Goal: Task Accomplishment & Management: Manage account settings

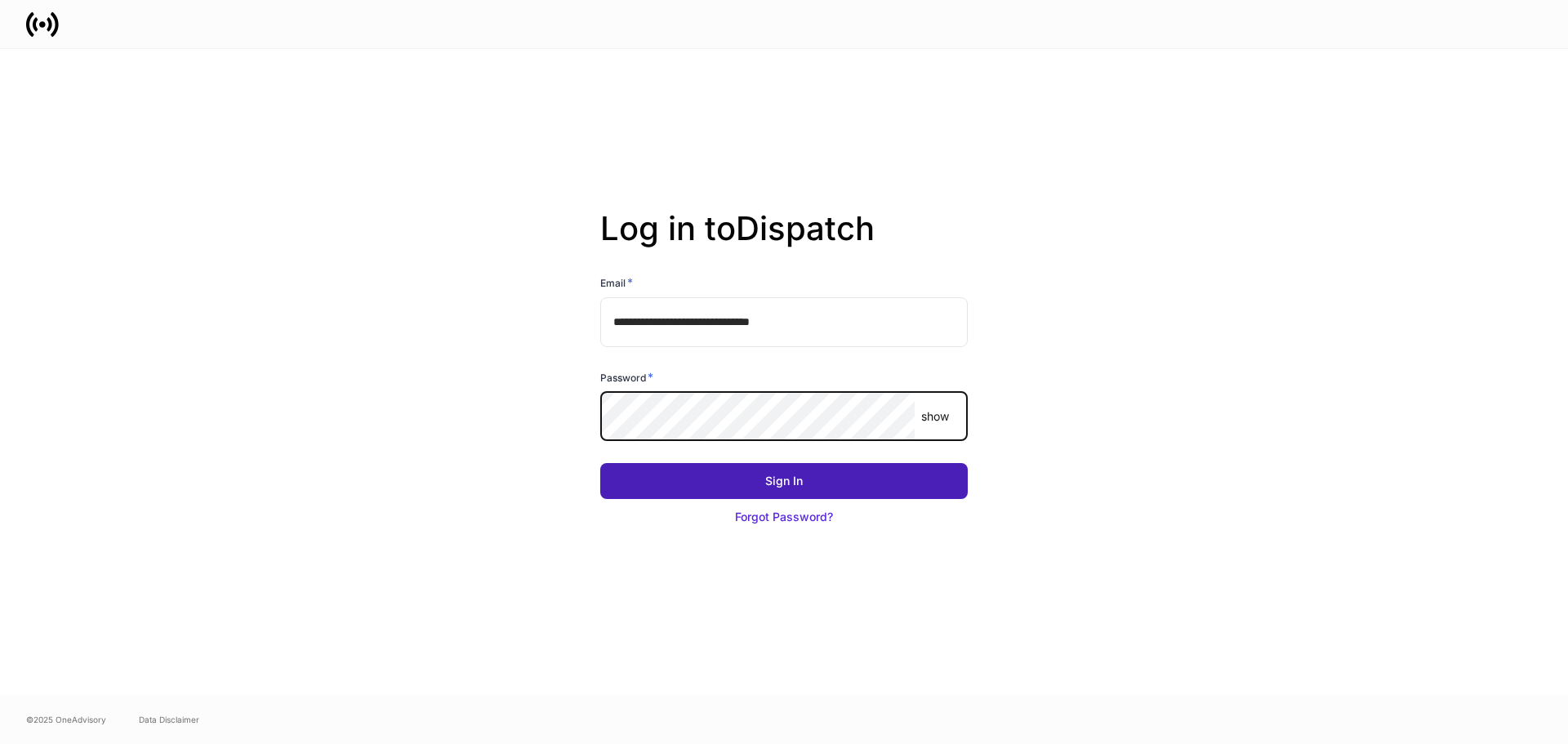
click at [850, 480] on button "Sign In" at bounding box center [784, 481] width 368 height 36
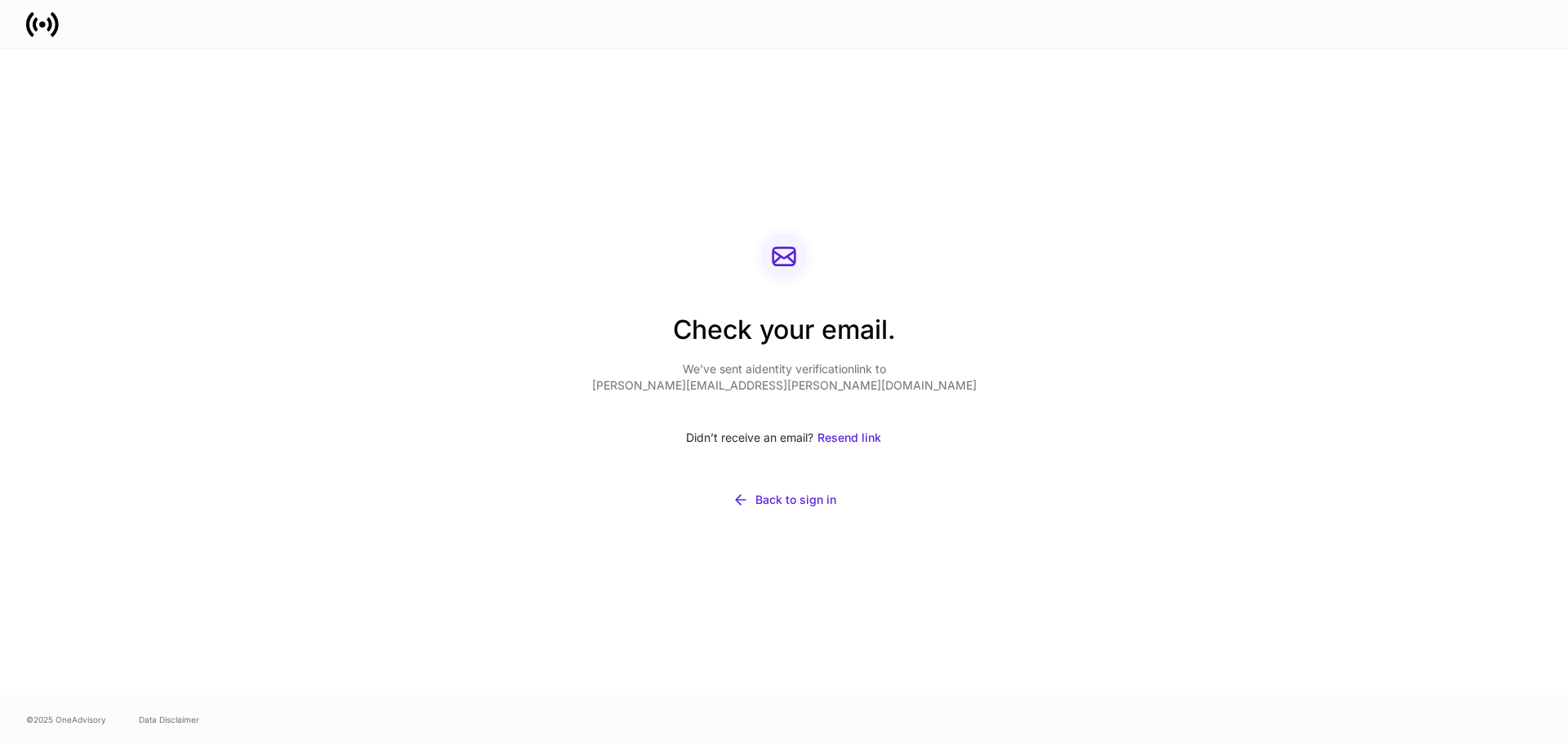
click at [490, 303] on div "Check your email. We’ve sent a identity verification link to [PERSON_NAME][EMAI…" at bounding box center [784, 372] width 875 height 646
